Goal: Task Accomplishment & Management: Use online tool/utility

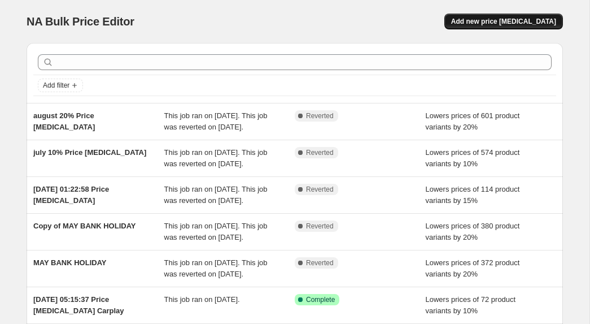
click at [516, 23] on span "Add new price [MEDICAL_DATA]" at bounding box center [503, 21] width 105 height 9
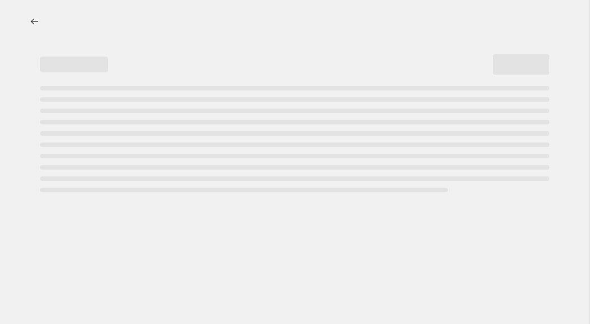
select select "percentage"
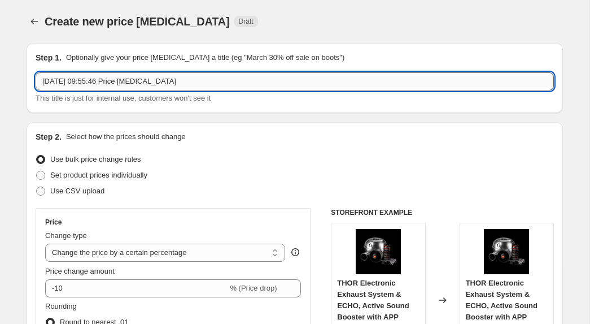
click at [192, 84] on input "[DATE] 09:55:46 Price [MEDICAL_DATA]" at bounding box center [295, 81] width 519 height 18
drag, startPoint x: 199, startPoint y: 82, endPoint x: 46, endPoint y: 67, distance: 153.4
click at [46, 67] on div "Step 1. Optionally give your price [MEDICAL_DATA] a title (eg "March 30% off sa…" at bounding box center [295, 78] width 519 height 52
click at [66, 80] on input "Back to school sale" at bounding box center [295, 81] width 519 height 18
click at [76, 81] on input "Back To school sale" at bounding box center [295, 81] width 519 height 18
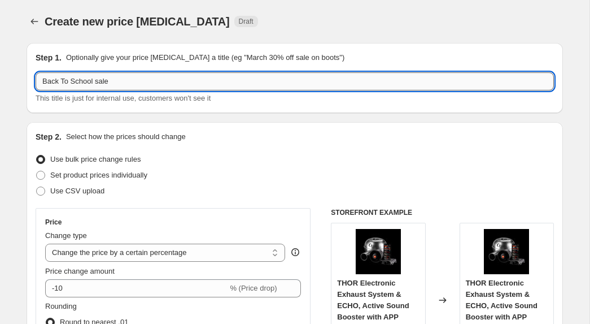
click at [98, 82] on input "Back To School sale" at bounding box center [295, 81] width 519 height 18
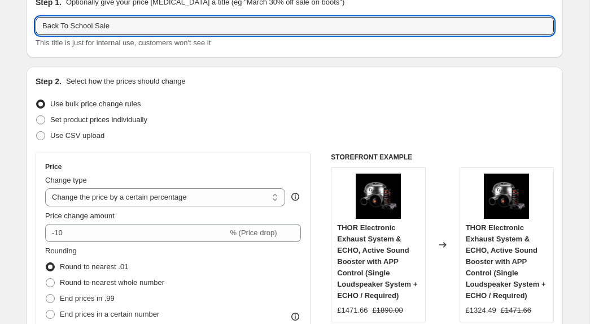
scroll to position [53, 0]
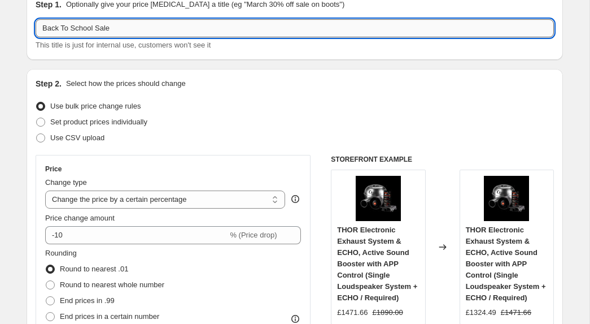
click at [129, 23] on input "Back To School Sale" at bounding box center [295, 28] width 519 height 18
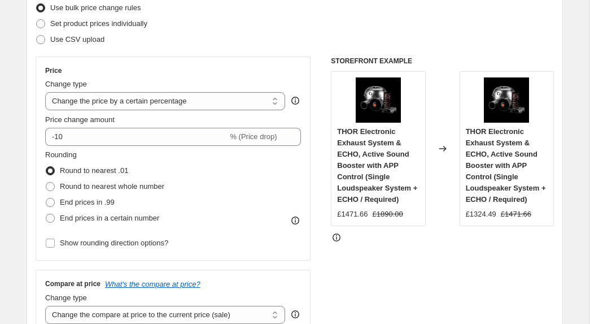
scroll to position [157, 0]
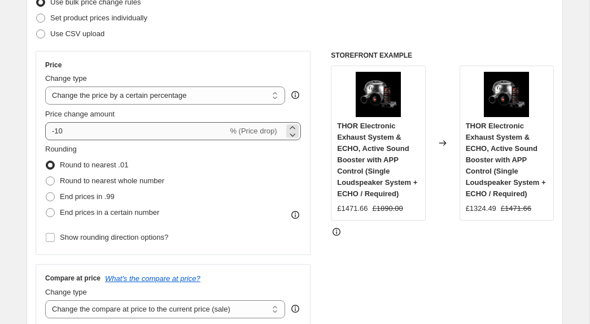
type input "Back To School Sale 15%"
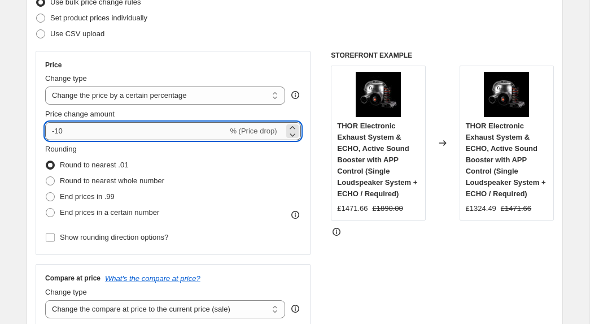
click at [97, 134] on input "-10" at bounding box center [136, 131] width 183 height 18
type input "-1"
type input "-15"
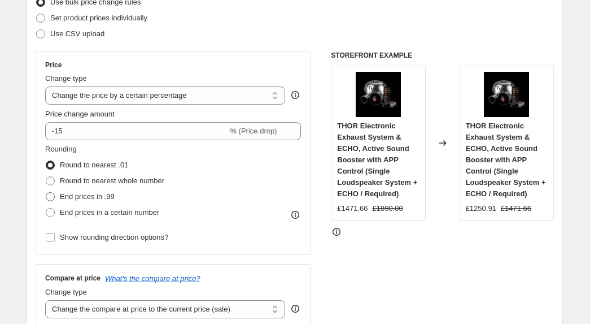
click at [52, 197] on span at bounding box center [50, 196] width 9 height 9
click at [46, 193] on input "End prices in .99" at bounding box center [46, 192] width 1 height 1
radio input "true"
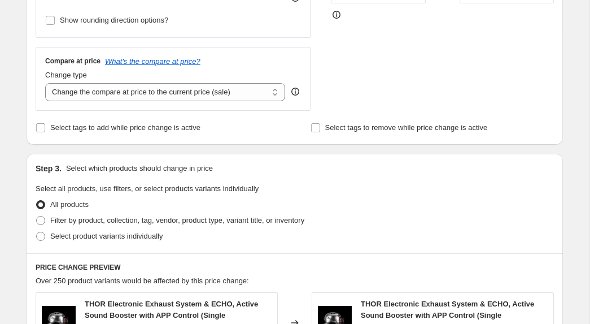
scroll to position [379, 0]
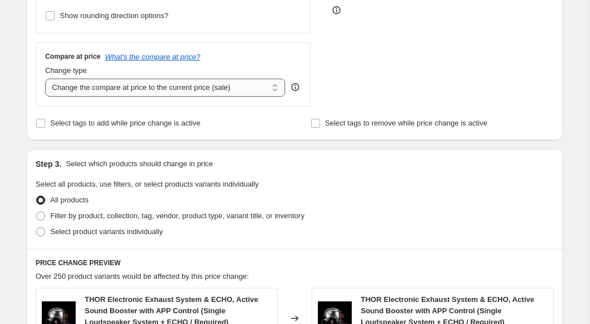
click at [282, 88] on select "Change the compare at price to the current price (sale) Change the compare at p…" at bounding box center [165, 88] width 240 height 18
select select "no_change"
click at [45, 79] on select "Change the compare at price to the current price (sale) Change the compare at p…" at bounding box center [165, 88] width 240 height 18
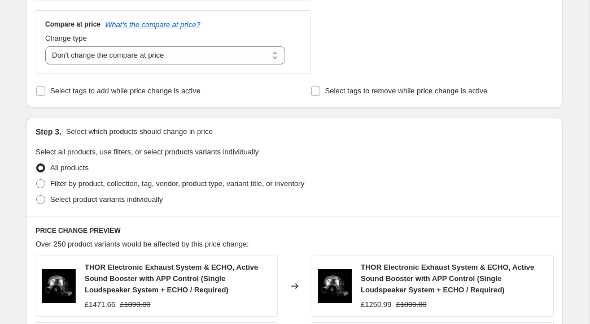
scroll to position [412, 0]
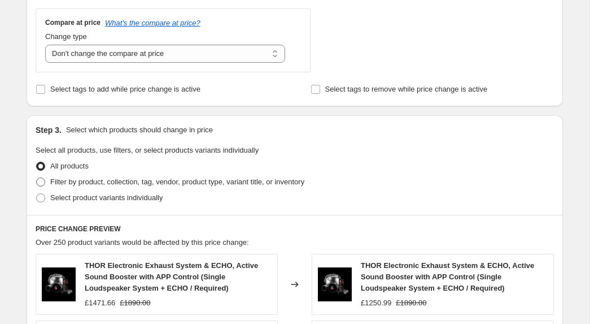
click at [88, 182] on span "Filter by product, collection, tag, vendor, product type, variant title, or inv…" at bounding box center [177, 181] width 254 height 8
click at [37, 178] on input "Filter by product, collection, tag, vendor, product type, variant title, or inv…" at bounding box center [36, 177] width 1 height 1
radio input "true"
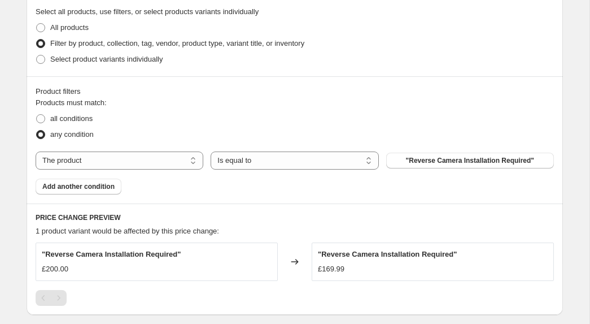
scroll to position [551, 0]
click at [150, 165] on select "The product The product's collection The product's tag The product's vendor The…" at bounding box center [120, 160] width 168 height 18
select select "tag"
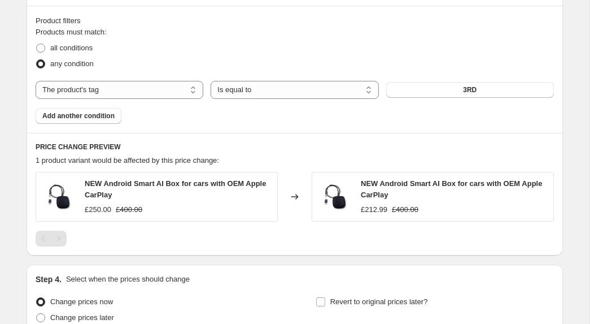
scroll to position [624, 0]
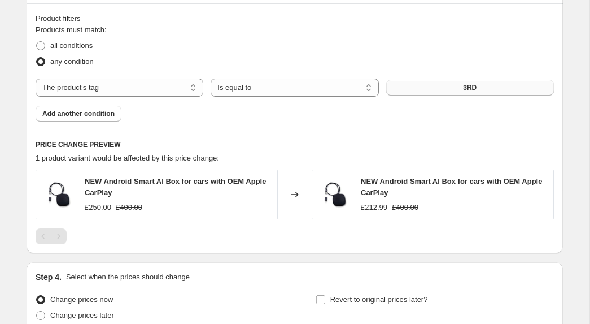
click at [451, 94] on button "3RD" at bounding box center [470, 88] width 168 height 16
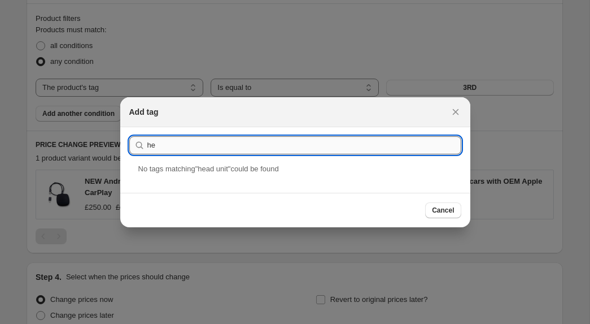
type input "h"
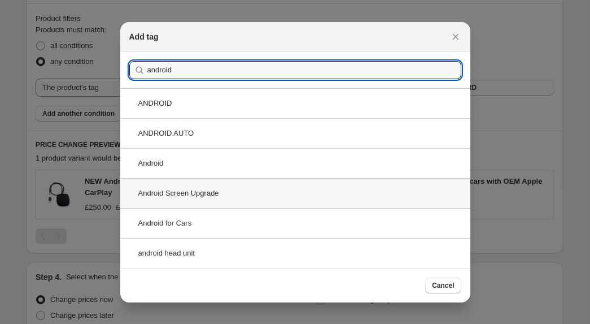
type input "android"
click at [199, 196] on div "Android Screen Upgrade" at bounding box center [295, 193] width 350 height 30
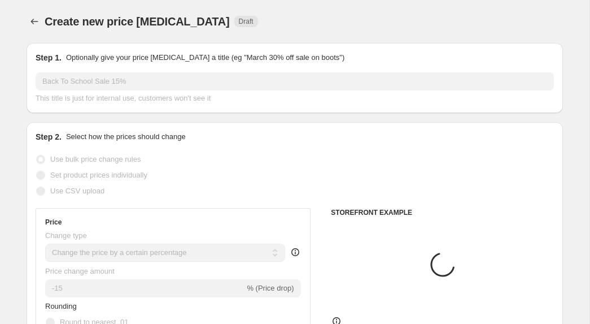
scroll to position [624, 0]
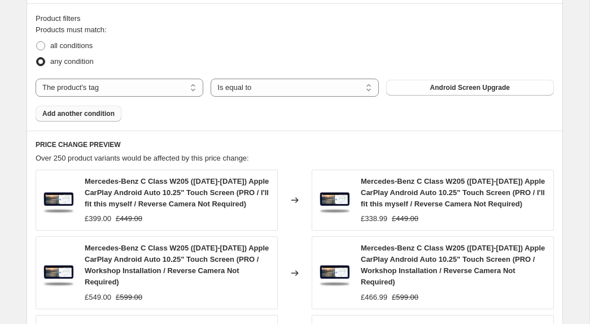
click at [116, 116] on button "Add another condition" at bounding box center [79, 114] width 86 height 16
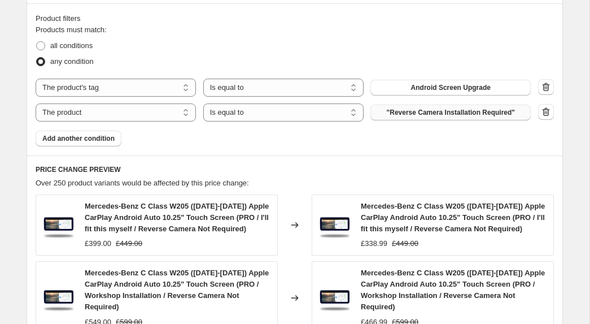
click at [440, 113] on span ""Reverse Camera Installation Required"" at bounding box center [451, 112] width 128 height 9
click at [166, 111] on select "The product The product's collection The product's tag The product's vendor The…" at bounding box center [116, 112] width 160 height 18
select select "tag"
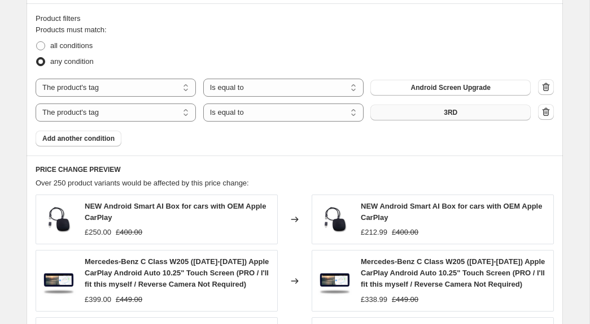
click at [436, 117] on button "3RD" at bounding box center [451, 113] width 160 height 16
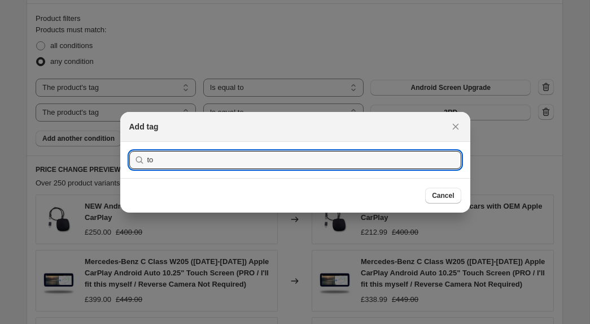
type input "t"
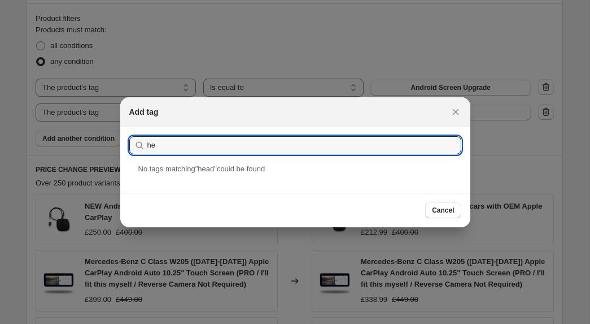
type input "h"
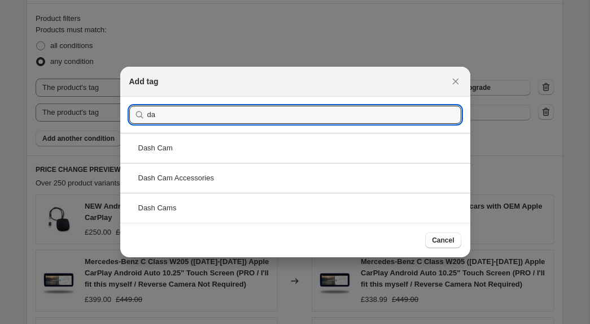
type input "d"
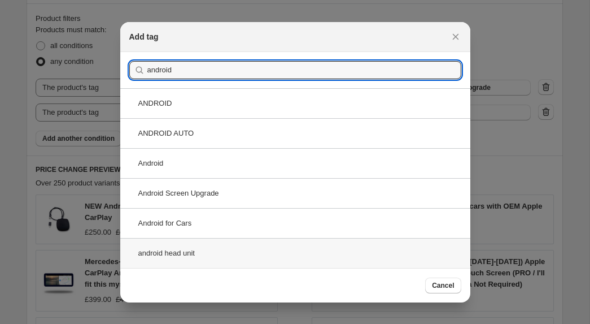
type input "android"
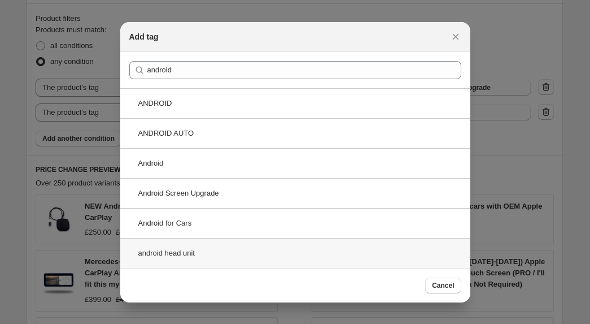
click at [184, 253] on div "android head unit" at bounding box center [295, 253] width 350 height 30
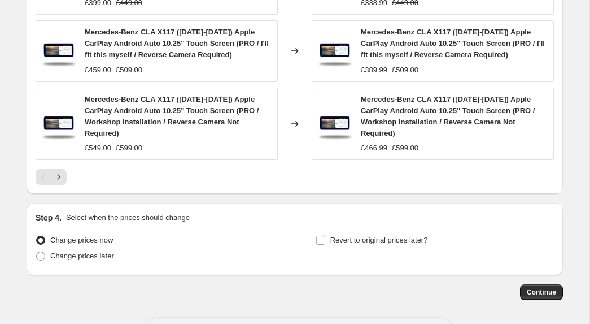
scroll to position [1053, 0]
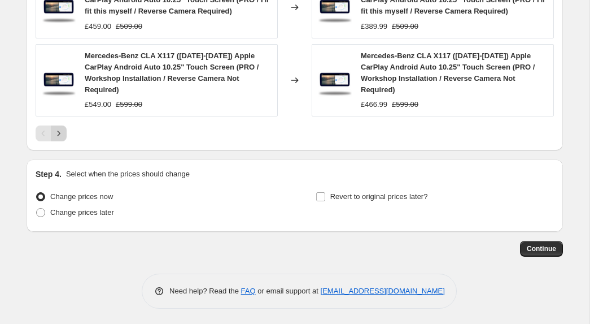
click at [59, 133] on icon "Next" at bounding box center [59, 133] width 3 height 5
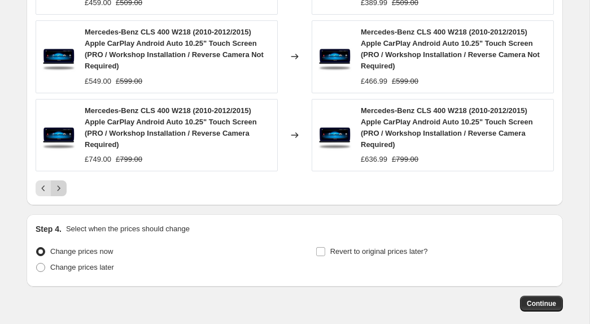
click at [57, 188] on icon "Next" at bounding box center [58, 188] width 11 height 11
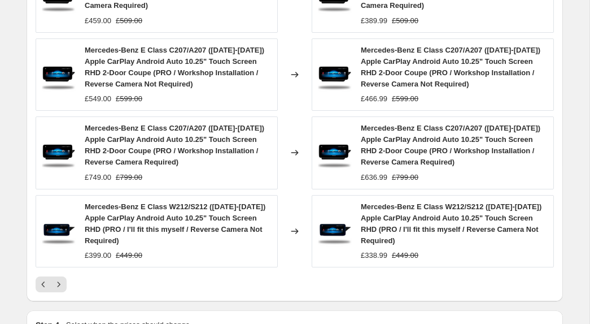
scroll to position [985, 0]
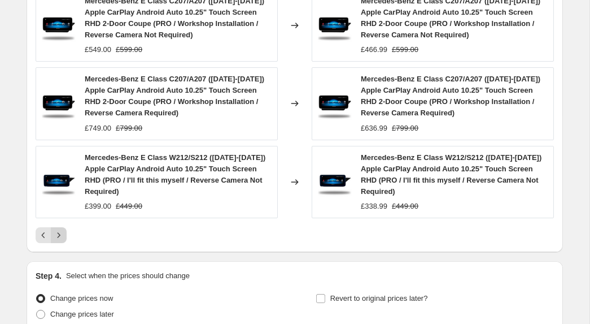
click at [59, 230] on icon "Next" at bounding box center [58, 234] width 11 height 11
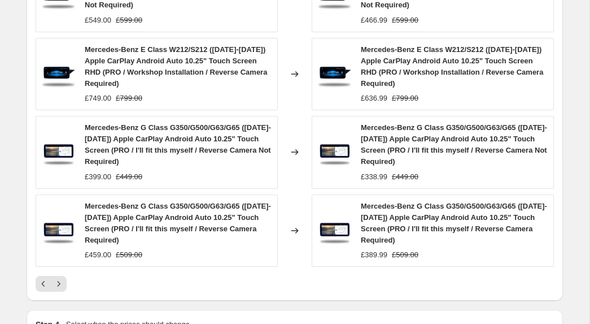
scroll to position [944, 0]
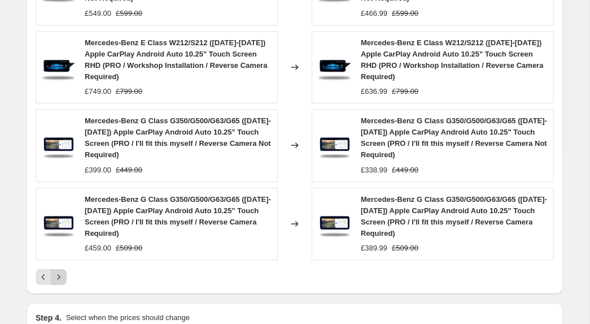
click at [58, 279] on icon "Next" at bounding box center [58, 276] width 11 height 11
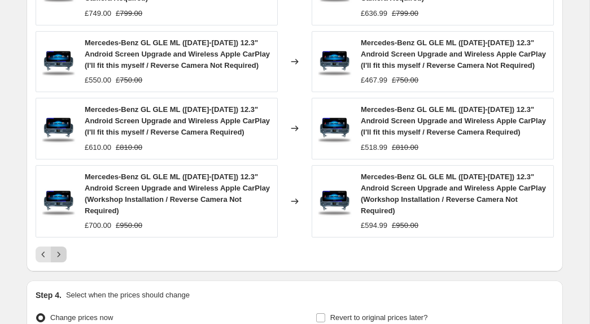
click at [59, 260] on icon "Next" at bounding box center [58, 254] width 11 height 11
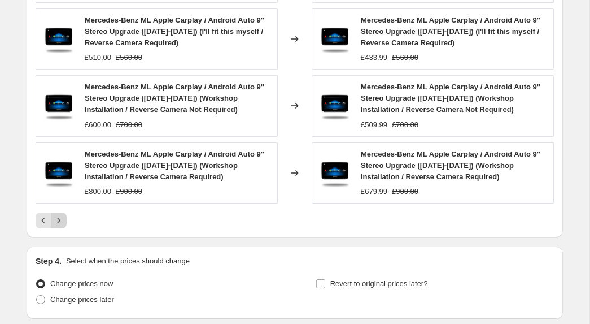
click at [61, 226] on icon "Next" at bounding box center [58, 220] width 11 height 11
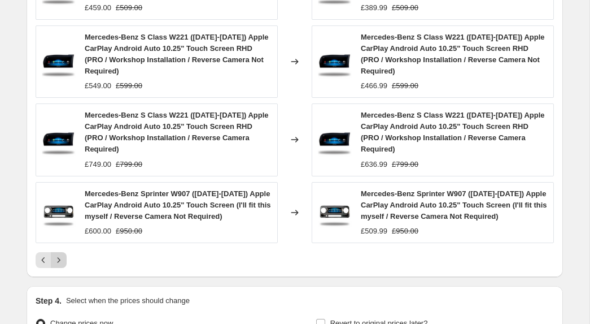
click at [56, 261] on icon "Next" at bounding box center [58, 259] width 11 height 11
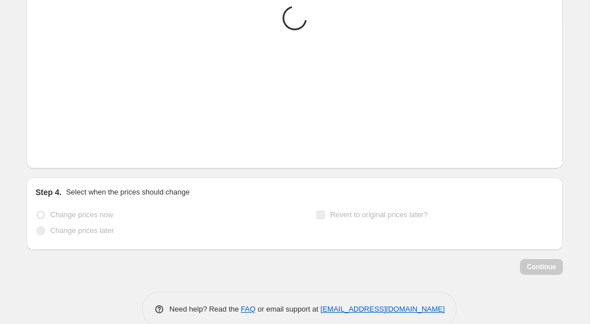
scroll to position [940, 0]
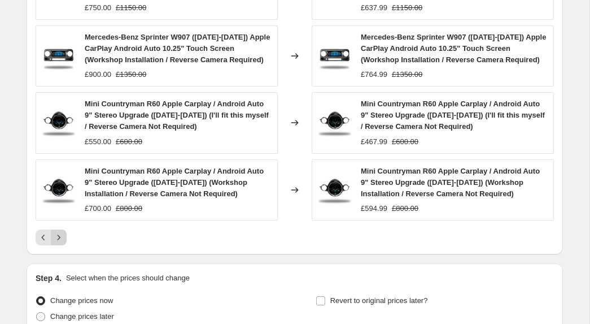
click at [61, 236] on icon "Next" at bounding box center [58, 237] width 11 height 11
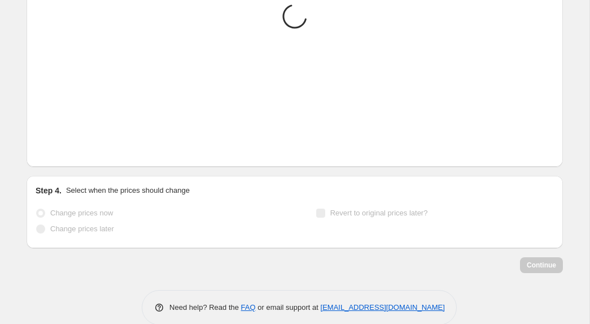
scroll to position [941, 0]
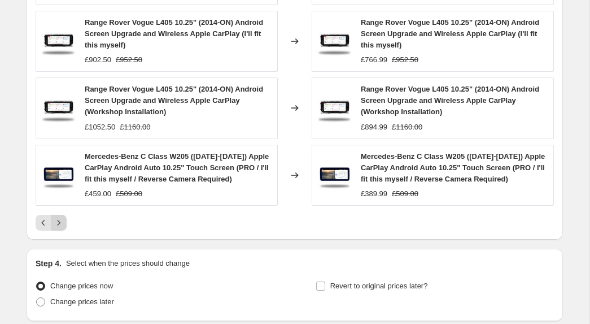
click at [60, 223] on icon "Next" at bounding box center [58, 222] width 11 height 11
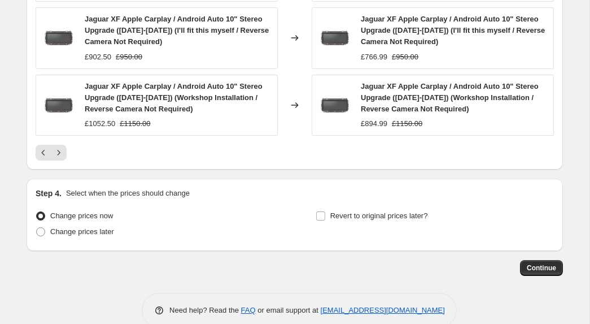
scroll to position [1031, 0]
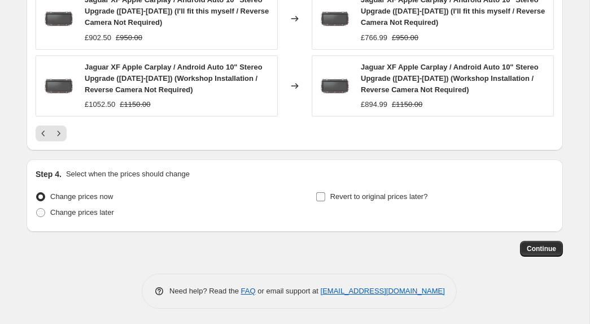
click at [318, 196] on input "Revert to original prices later?" at bounding box center [320, 196] width 9 height 9
checkbox input "true"
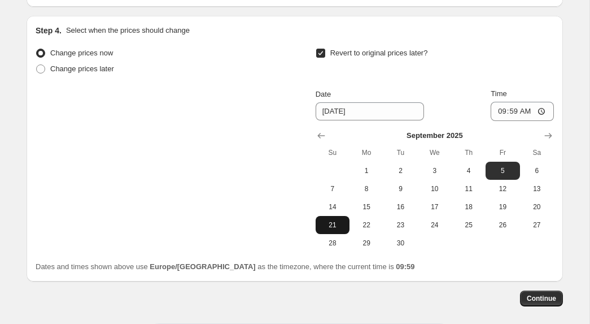
scroll to position [1175, 0]
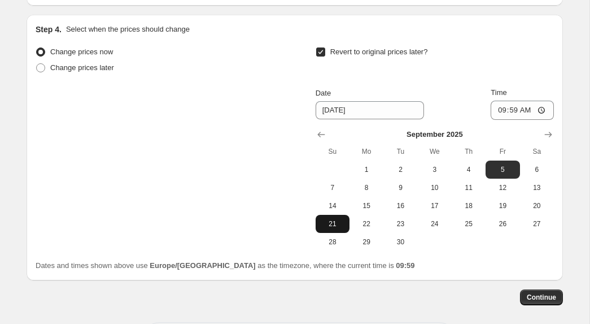
click at [340, 225] on span "21" at bounding box center [332, 223] width 25 height 9
type input "[DATE]"
click at [518, 109] on input "09:59" at bounding box center [522, 110] width 63 height 19
click at [534, 110] on input "09:59" at bounding box center [522, 110] width 63 height 19
click at [531, 110] on input "09:59" at bounding box center [522, 110] width 63 height 19
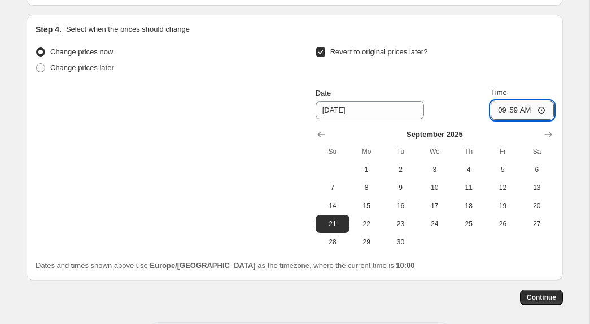
click at [513, 111] on input "09:59" at bounding box center [522, 110] width 63 height 19
click at [515, 108] on input "11:59" at bounding box center [522, 110] width 63 height 19
type input "23:59"
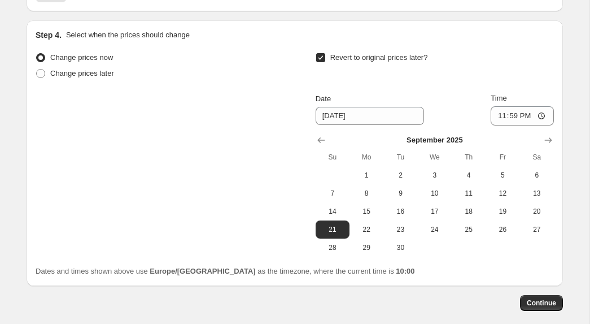
click at [520, 268] on div "Dates and times shown above use Europe/[GEOGRAPHIC_DATA] as the timezone, where…" at bounding box center [295, 271] width 519 height 11
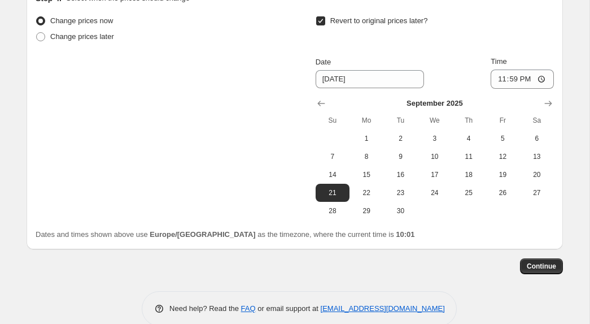
scroll to position [1224, 0]
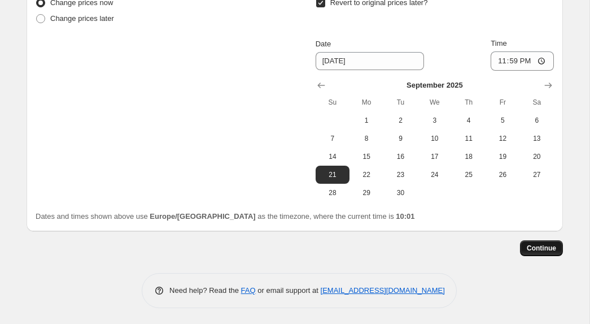
click at [550, 247] on span "Continue" at bounding box center [541, 248] width 29 height 9
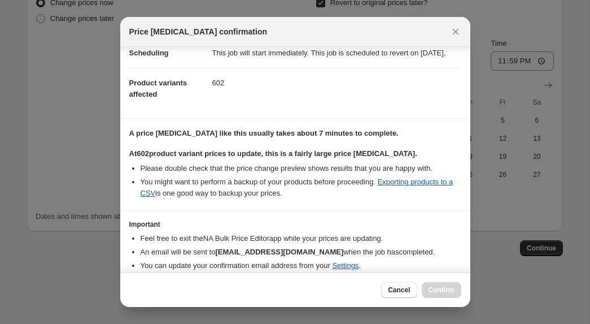
scroll to position [155, 0]
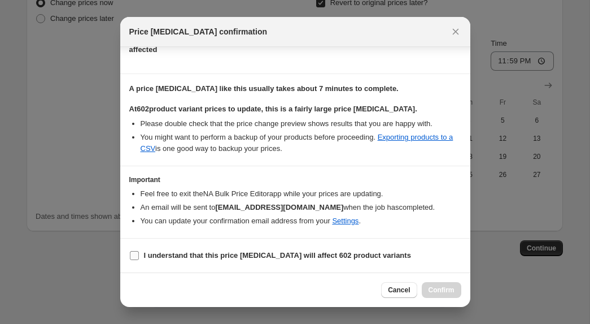
click at [138, 256] on input "I understand that this price [MEDICAL_DATA] will affect 602 product variants" at bounding box center [134, 255] width 9 height 9
checkbox input "true"
click at [442, 292] on span "Confirm" at bounding box center [442, 289] width 26 height 9
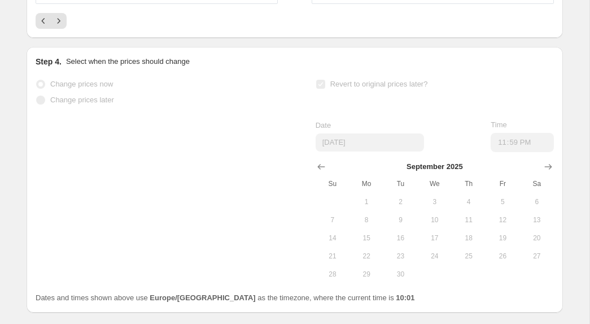
scroll to position [1254, 0]
